Goal: Navigation & Orientation: Find specific page/section

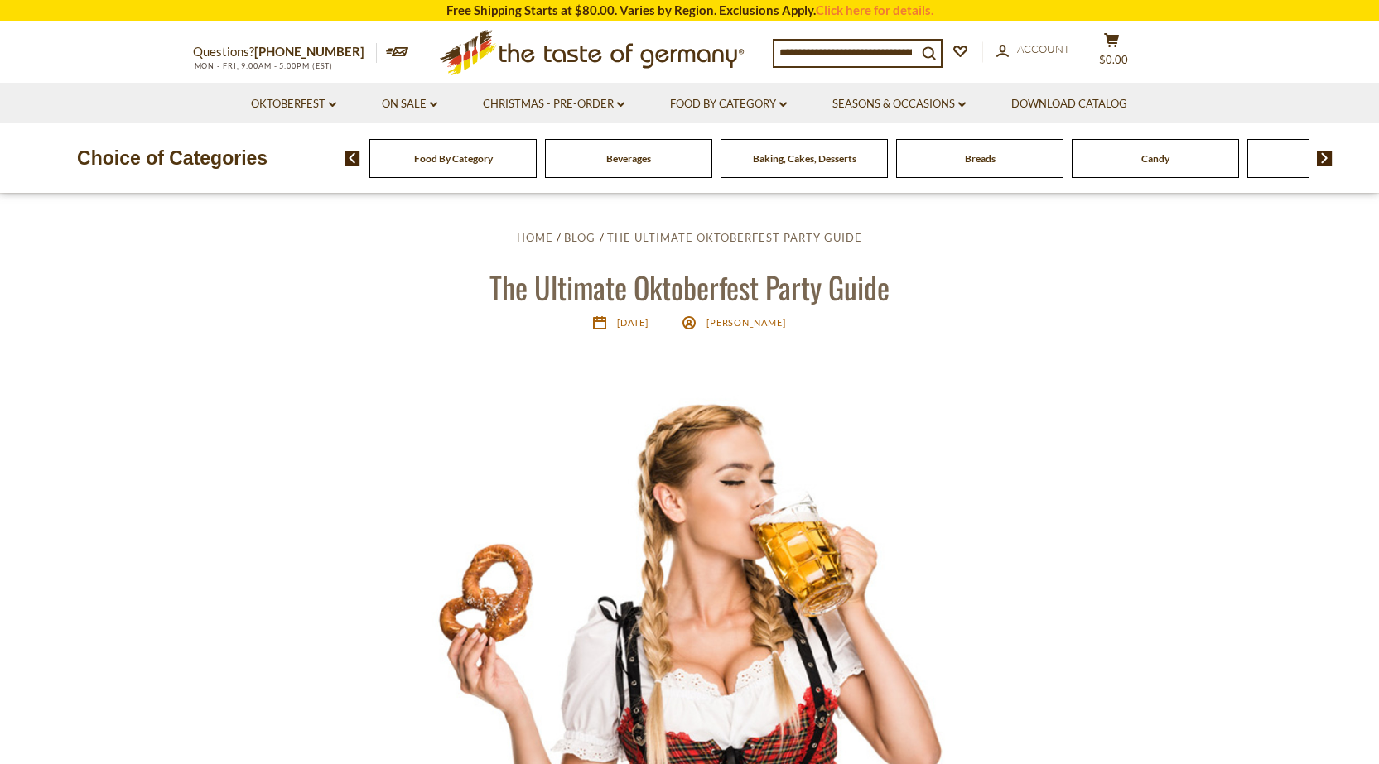
click at [446, 163] on span "Food By Category" at bounding box center [453, 158] width 79 height 12
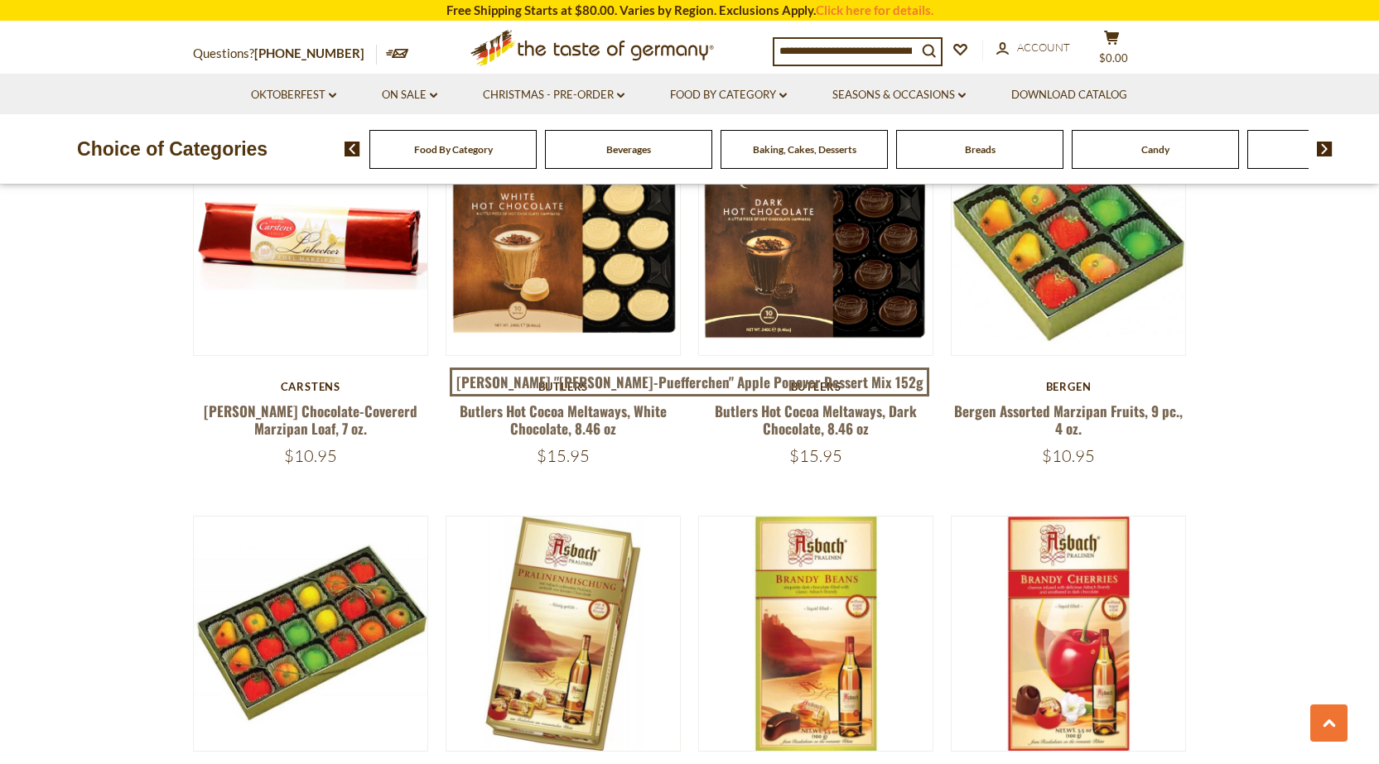
scroll to position [2318, 0]
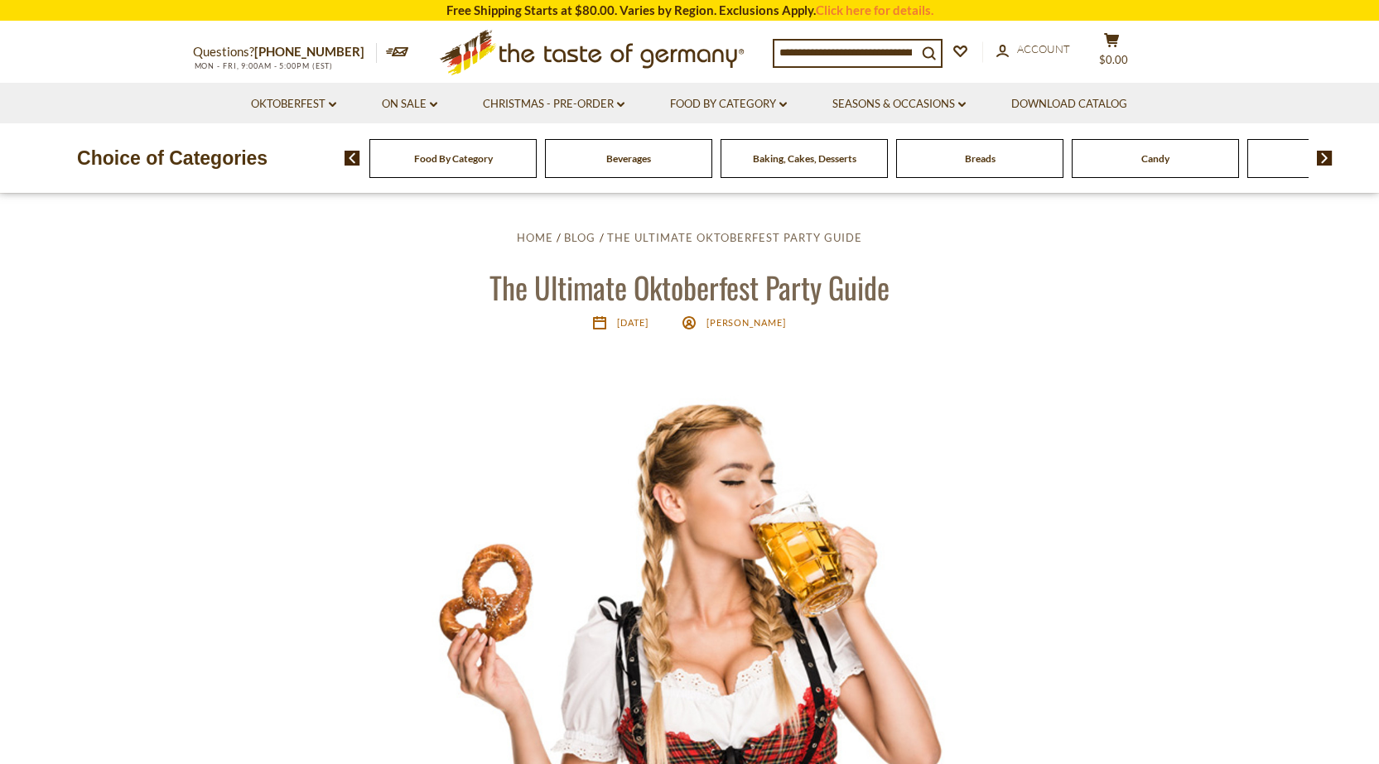
click at [1322, 159] on img at bounding box center [1324, 158] width 16 height 15
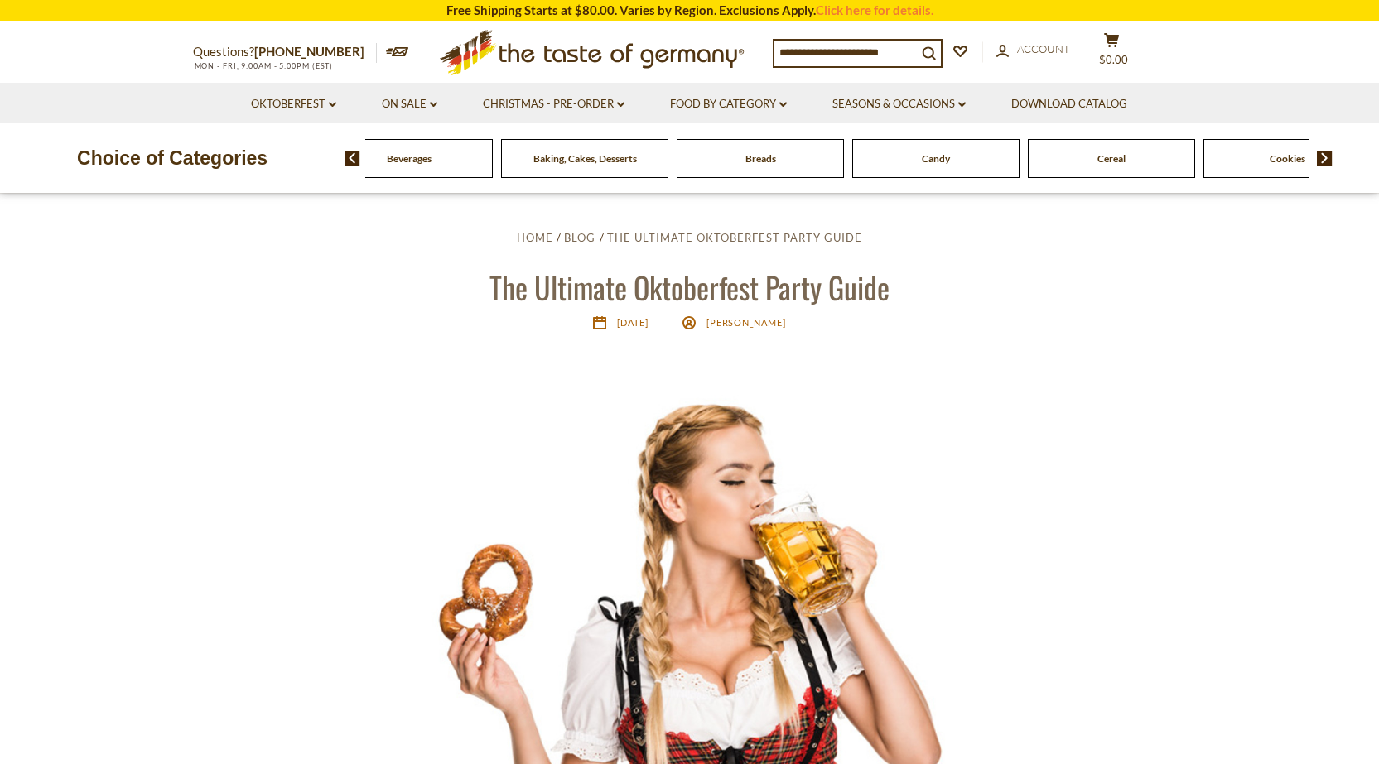
click at [1322, 159] on img at bounding box center [1324, 158] width 16 height 15
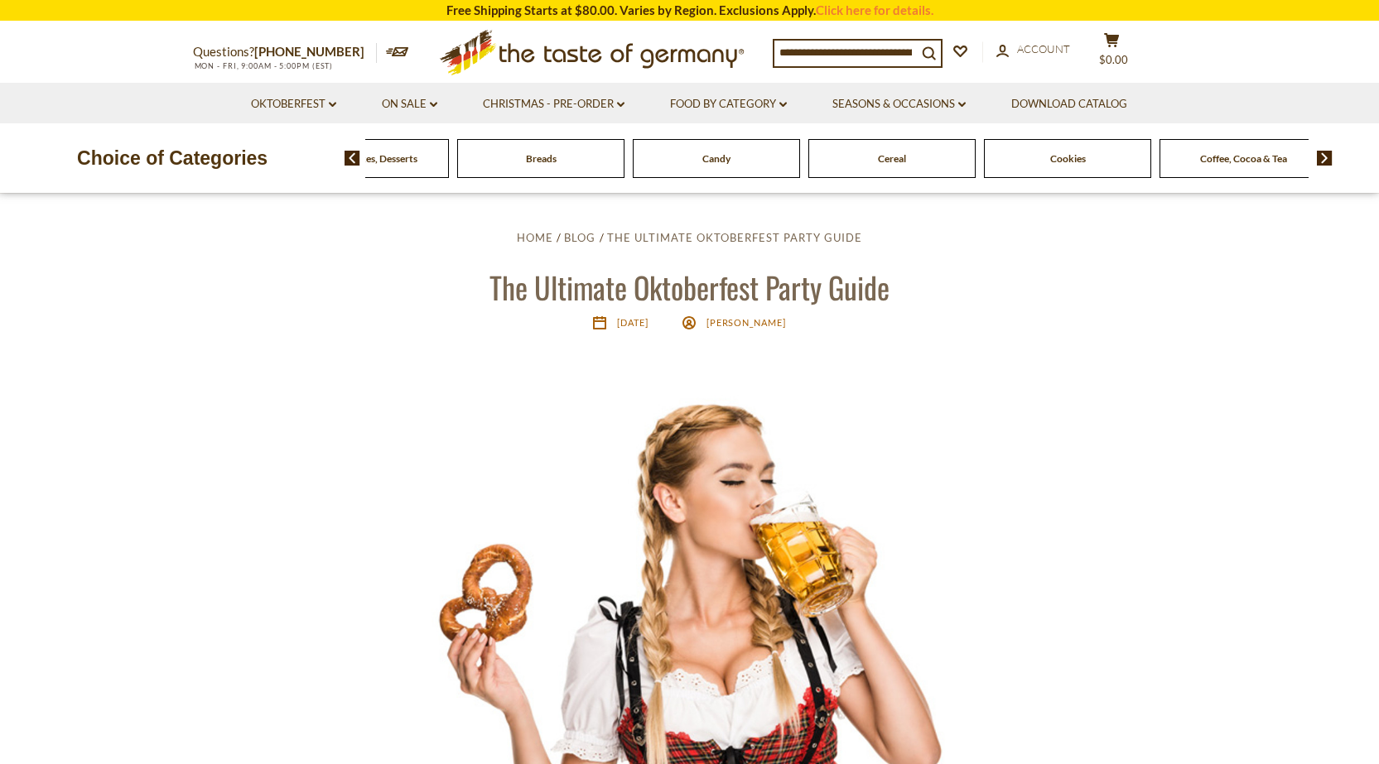
click at [1322, 159] on img at bounding box center [1324, 158] width 16 height 15
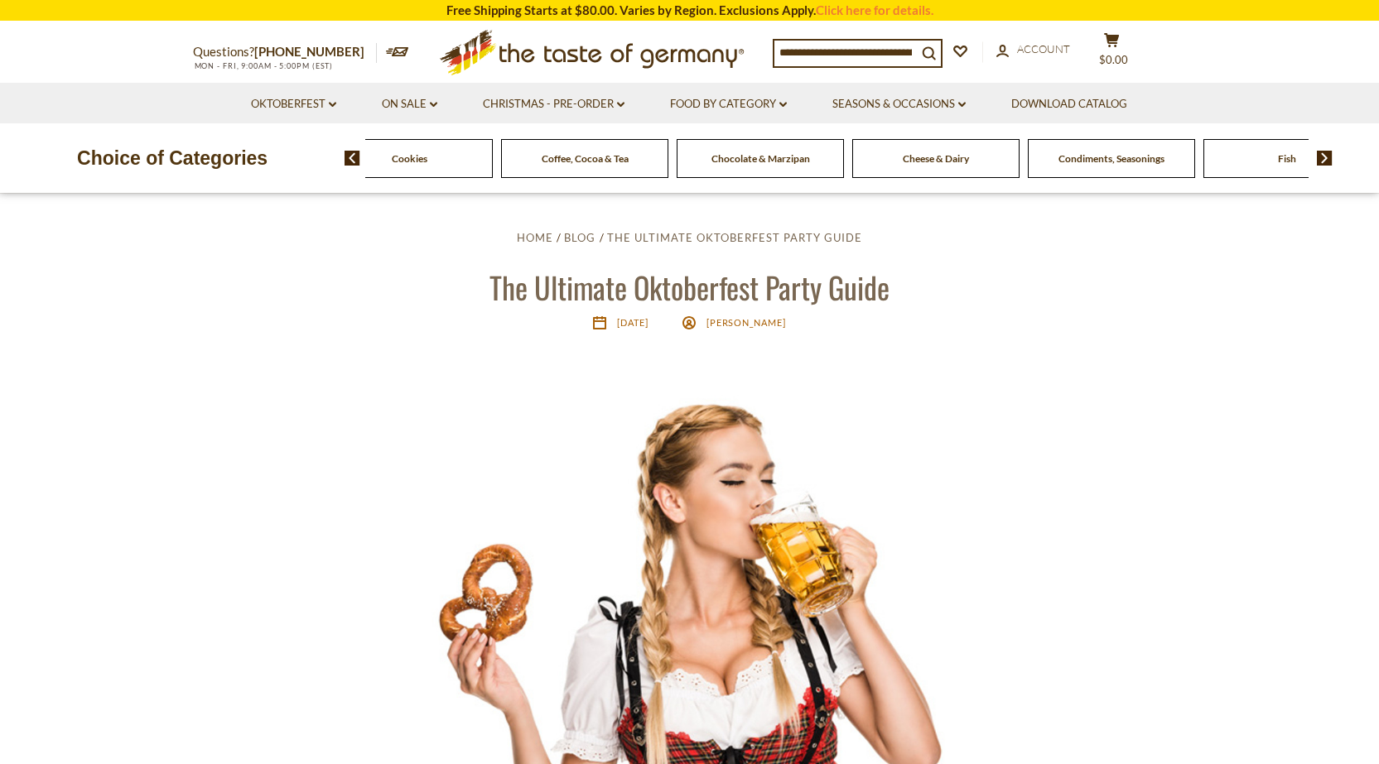
click at [961, 158] on span "Cheese & Dairy" at bounding box center [935, 158] width 66 height 12
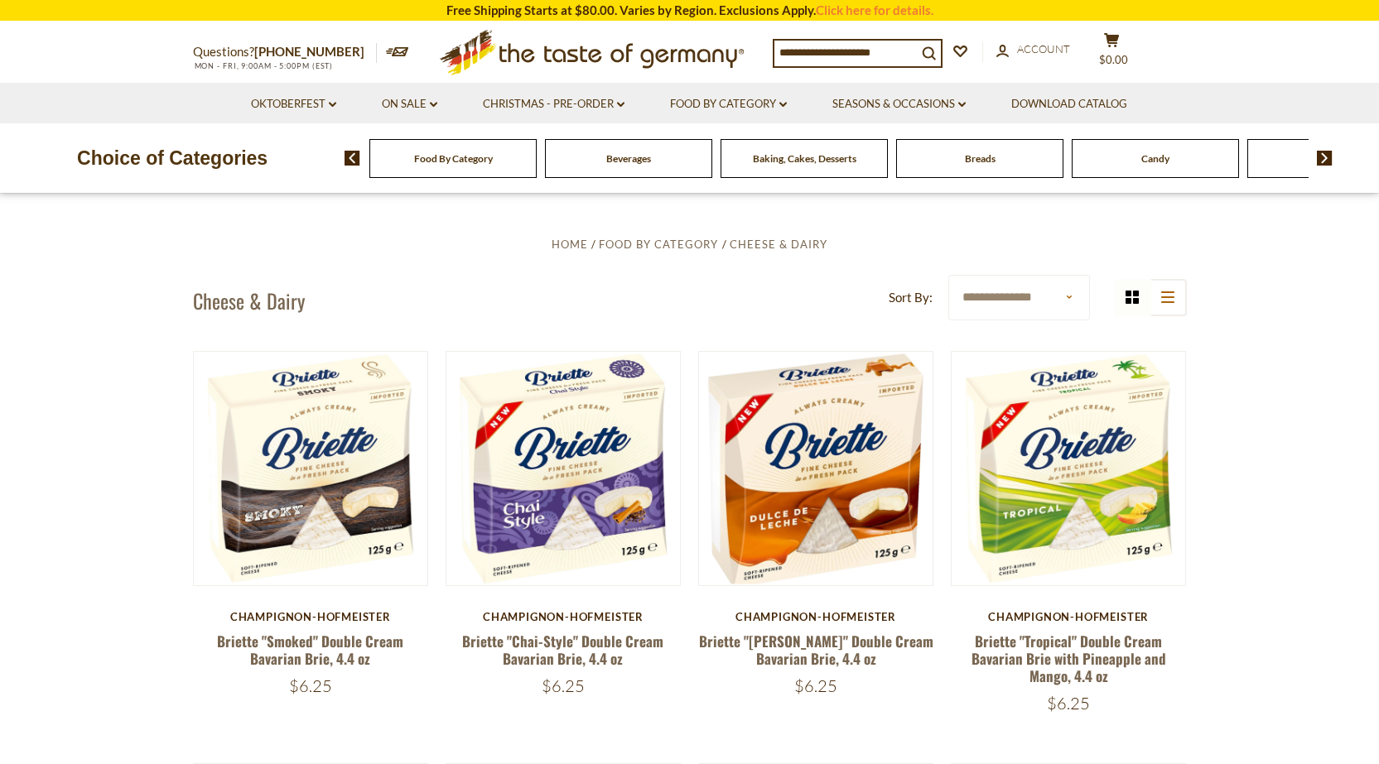
scroll to position [497, 0]
